Goal: Information Seeking & Learning: Learn about a topic

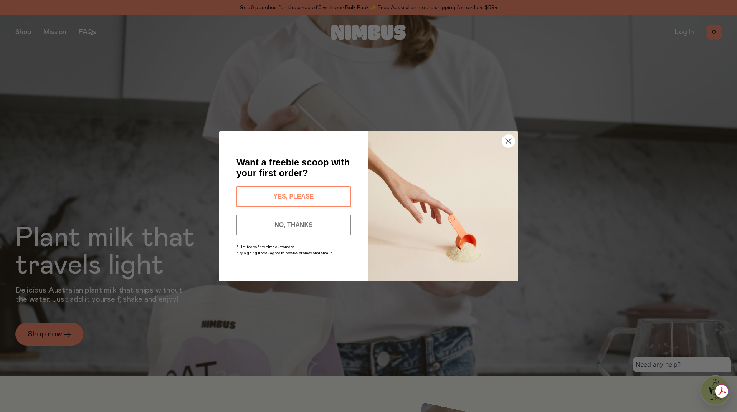
click at [285, 198] on button "YES, PLEASE" at bounding box center [293, 196] width 114 height 21
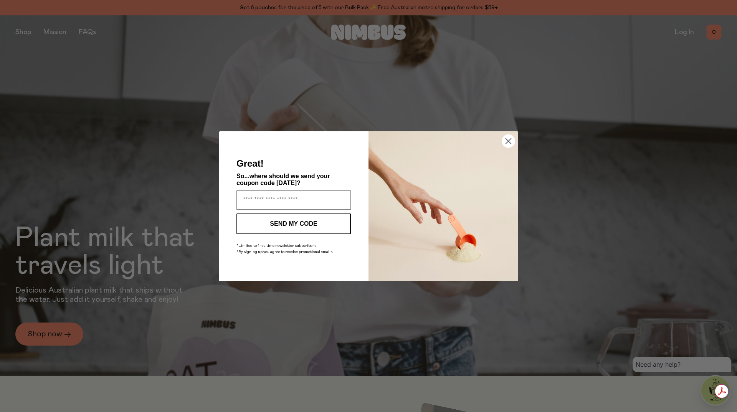
click at [504, 143] on circle "Close dialog" at bounding box center [508, 140] width 13 height 13
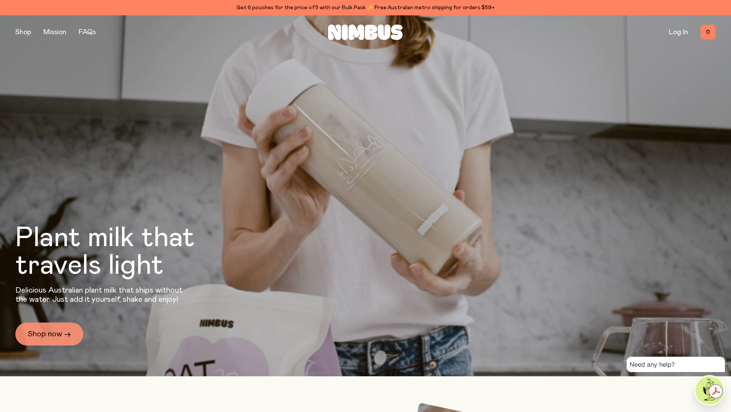
click at [42, 333] on link "Shop now →" at bounding box center [49, 333] width 68 height 23
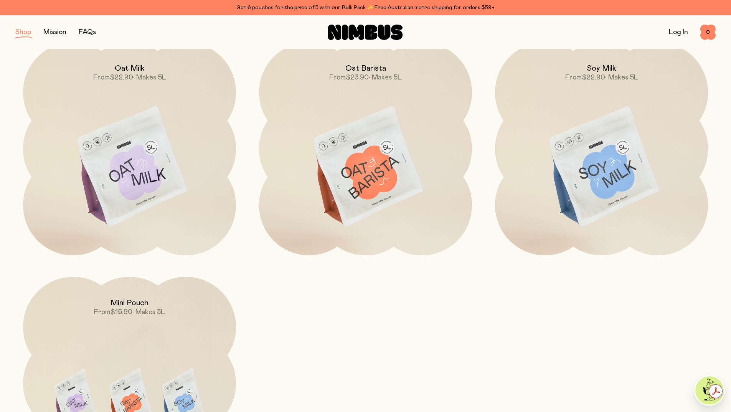
scroll to position [128, 0]
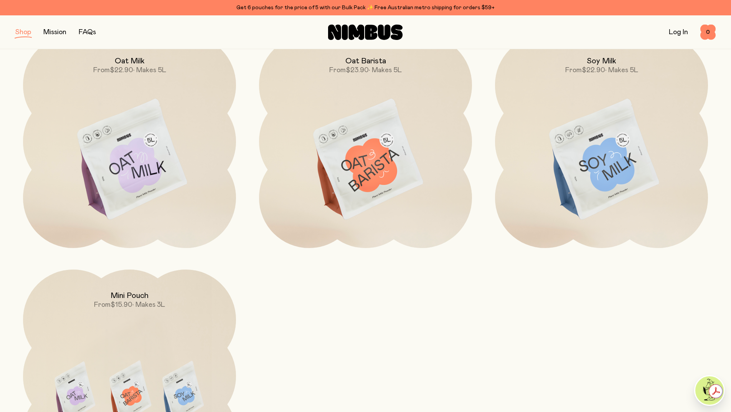
click at [395, 159] on img at bounding box center [365, 160] width 213 height 250
click at [129, 166] on img at bounding box center [129, 160] width 213 height 250
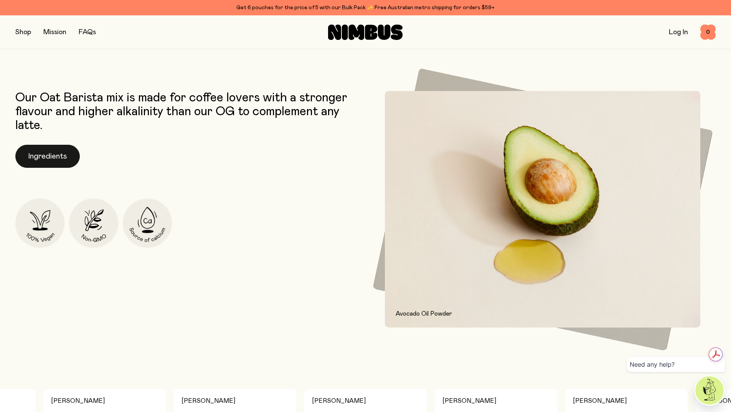
click at [56, 157] on button "Ingredients" at bounding box center [47, 156] width 64 height 23
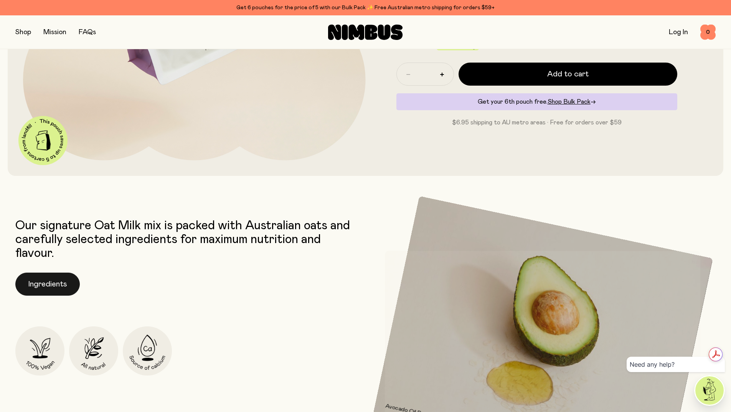
click at [48, 289] on button "Ingredients" at bounding box center [47, 283] width 64 height 23
